Goal: Information Seeking & Learning: Learn about a topic

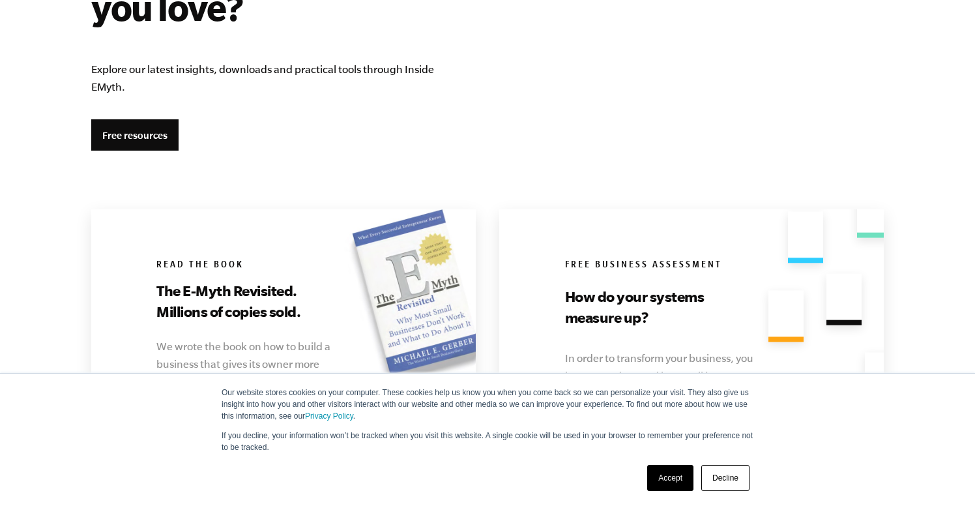
scroll to position [2411, 0]
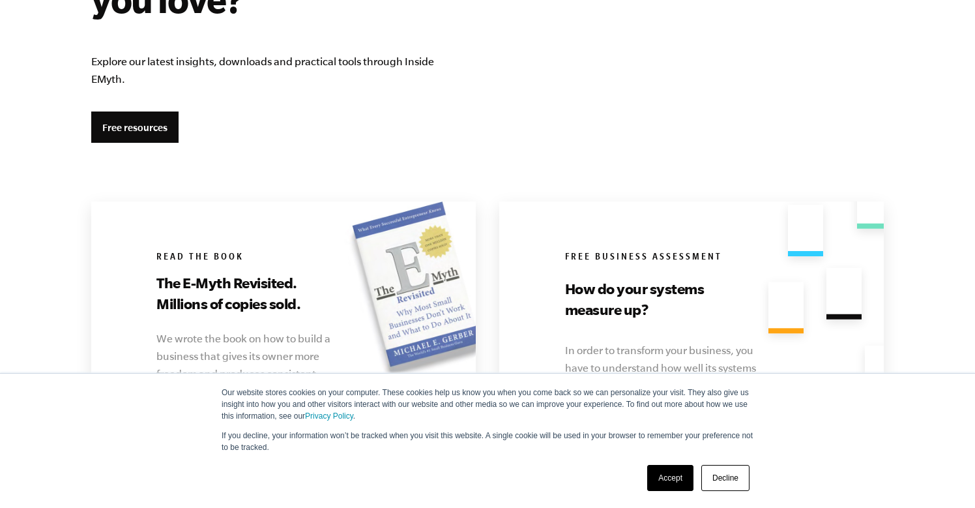
click at [668, 477] on link "Accept" at bounding box center [670, 478] width 46 height 26
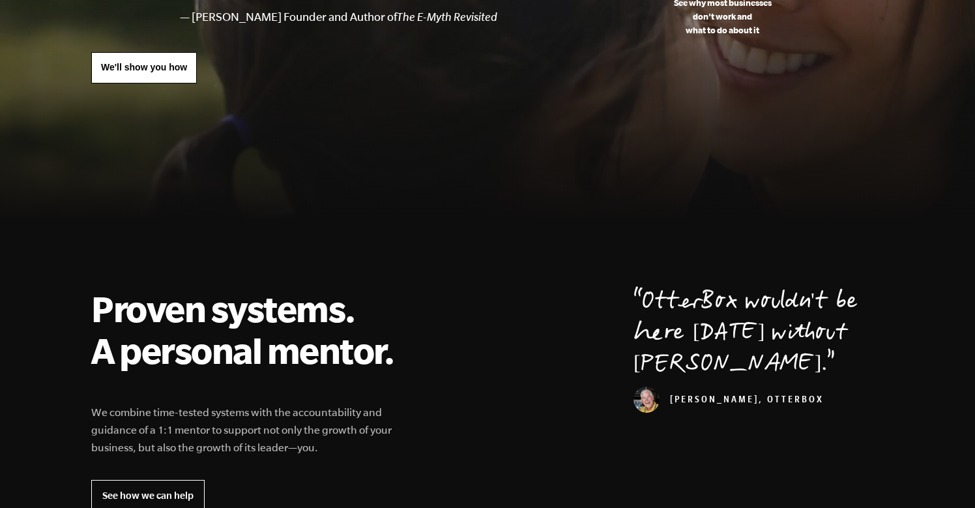
scroll to position [0, 0]
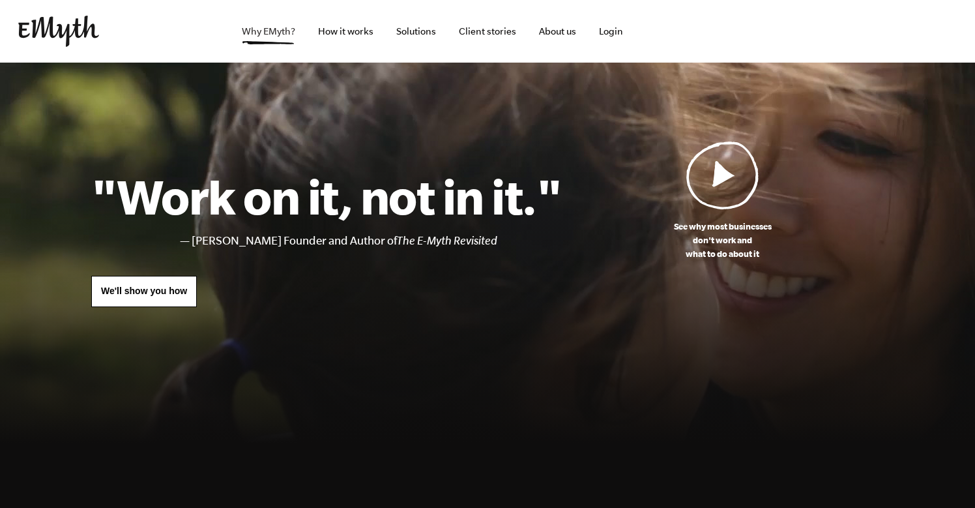
click at [270, 33] on link "Why EMyth?" at bounding box center [268, 31] width 74 height 63
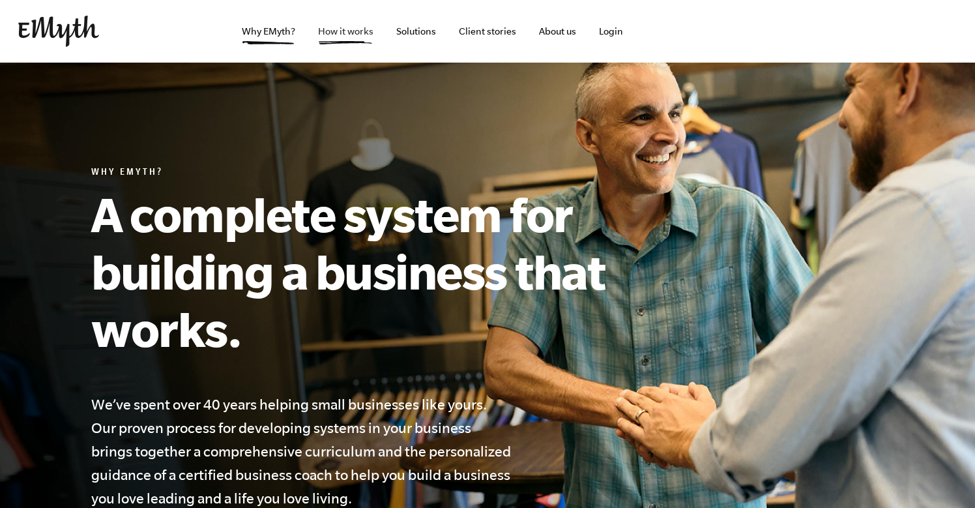
click at [356, 32] on link "How it works" at bounding box center [346, 31] width 76 height 63
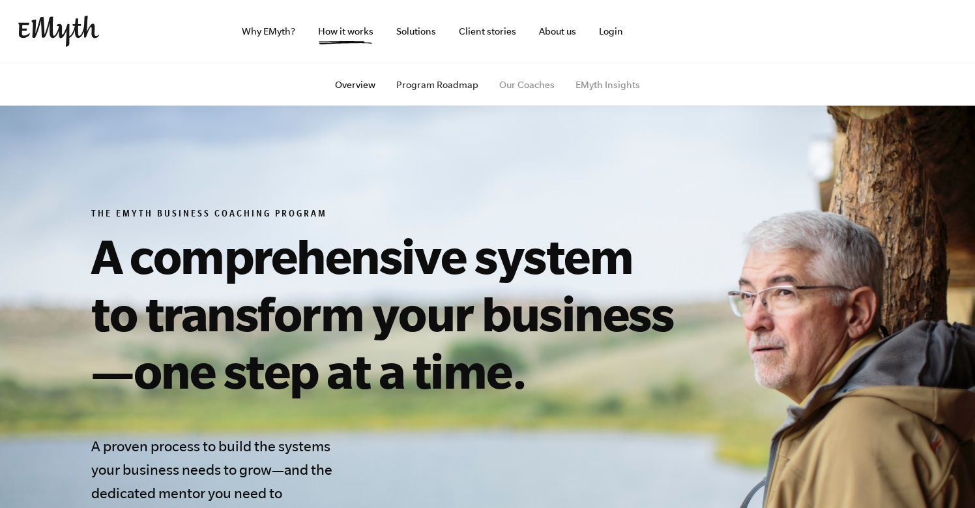
click at [452, 87] on link "Program Roadmap" at bounding box center [437, 84] width 82 height 10
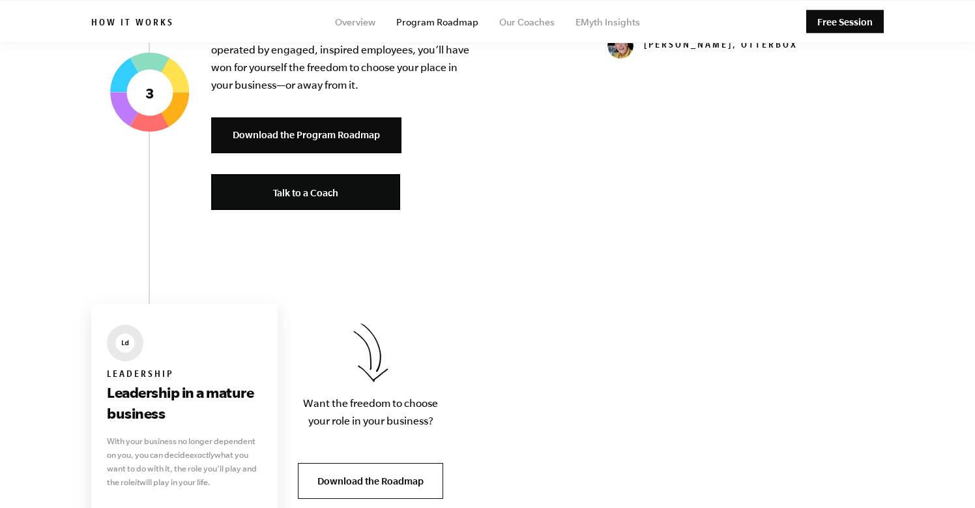
scroll to position [2621, 0]
